Goal: Task Accomplishment & Management: Use online tool/utility

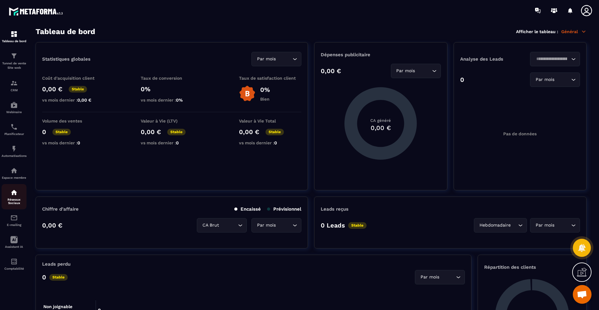
click at [18, 197] on div "Réseaux Sociaux" at bounding box center [14, 196] width 25 height 16
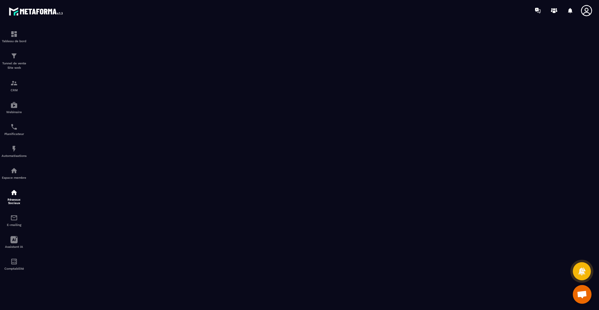
click at [587, 9] on icon at bounding box center [586, 10] width 12 height 12
